Goal: Consume media (video, audio): Browse casually

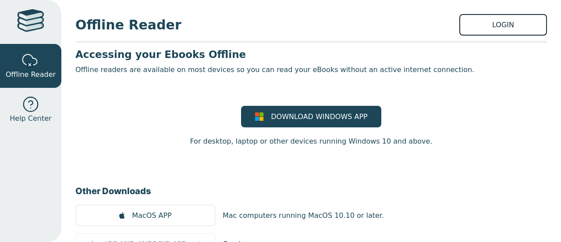
click at [489, 26] on link "LOGIN" at bounding box center [503, 24] width 88 height 21
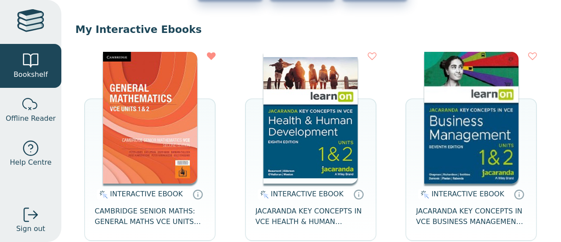
scroll to position [70, 0]
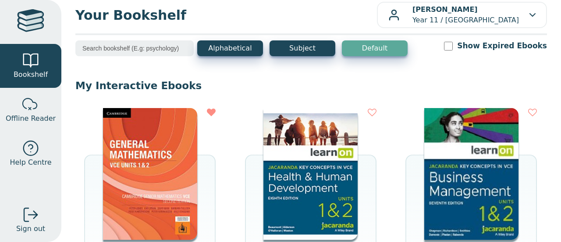
scroll to position [0, 0]
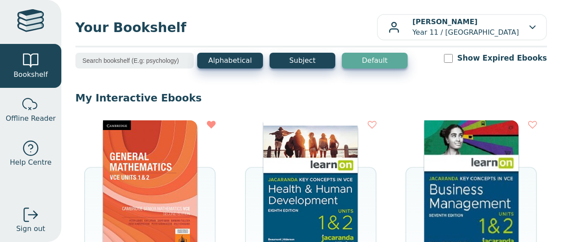
click at [290, 198] on img at bounding box center [310, 186] width 94 height 132
